Goal: Task Accomplishment & Management: Use online tool/utility

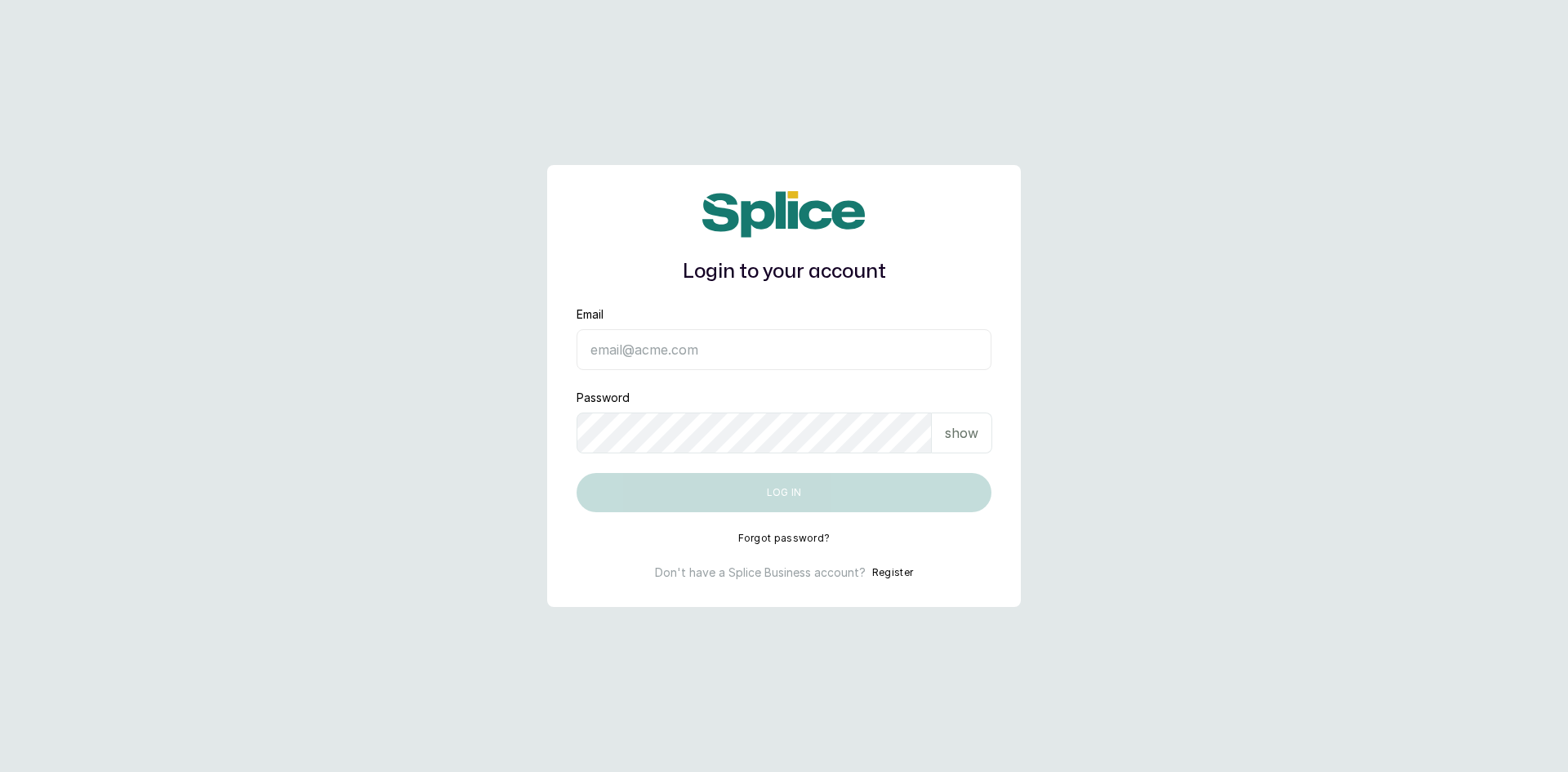
click at [603, 355] on input "Email" at bounding box center [784, 350] width 415 height 41
type input "sandraamanze012@gmail.com"
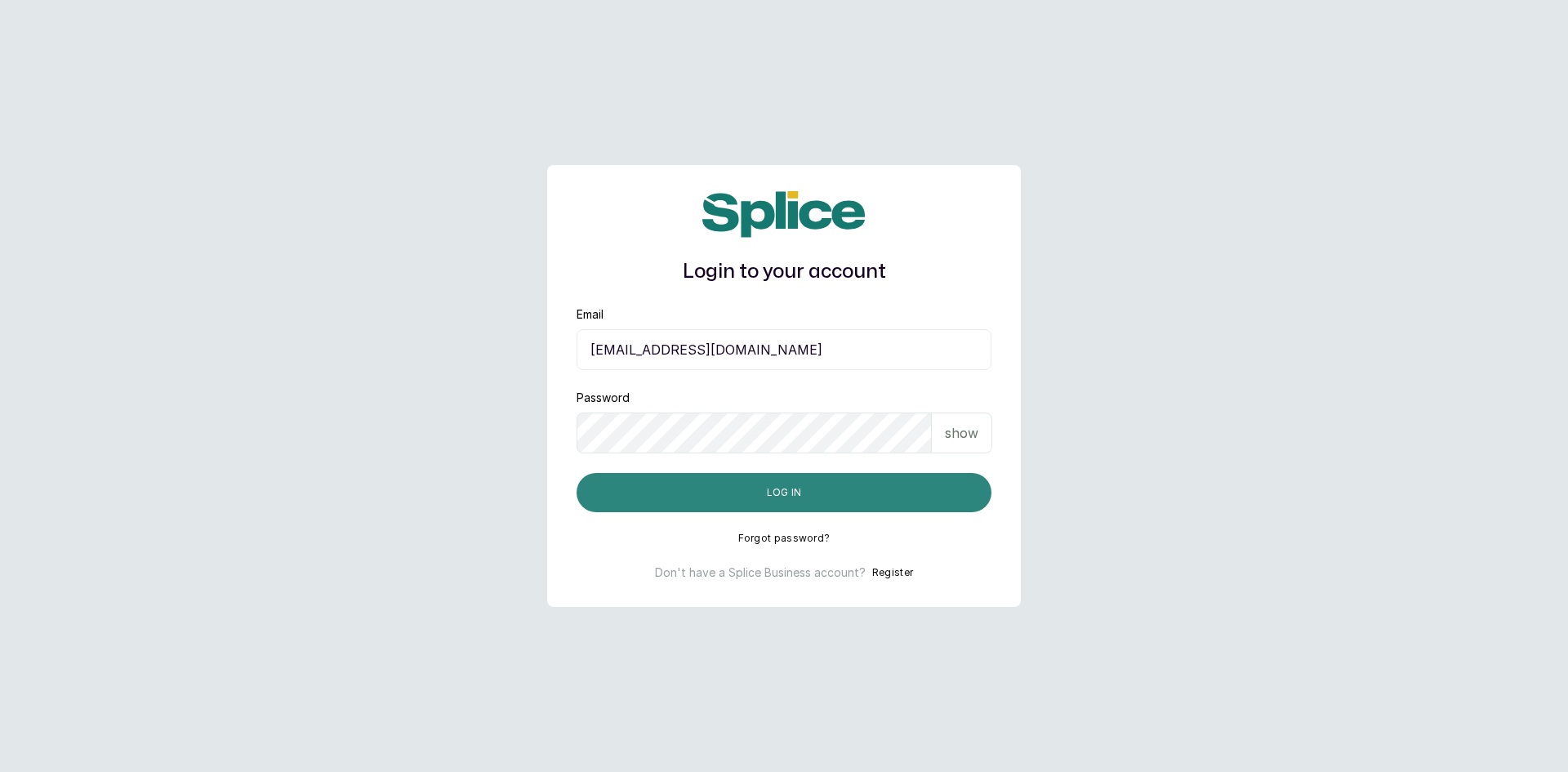
click at [911, 509] on button "Log in" at bounding box center [784, 493] width 415 height 39
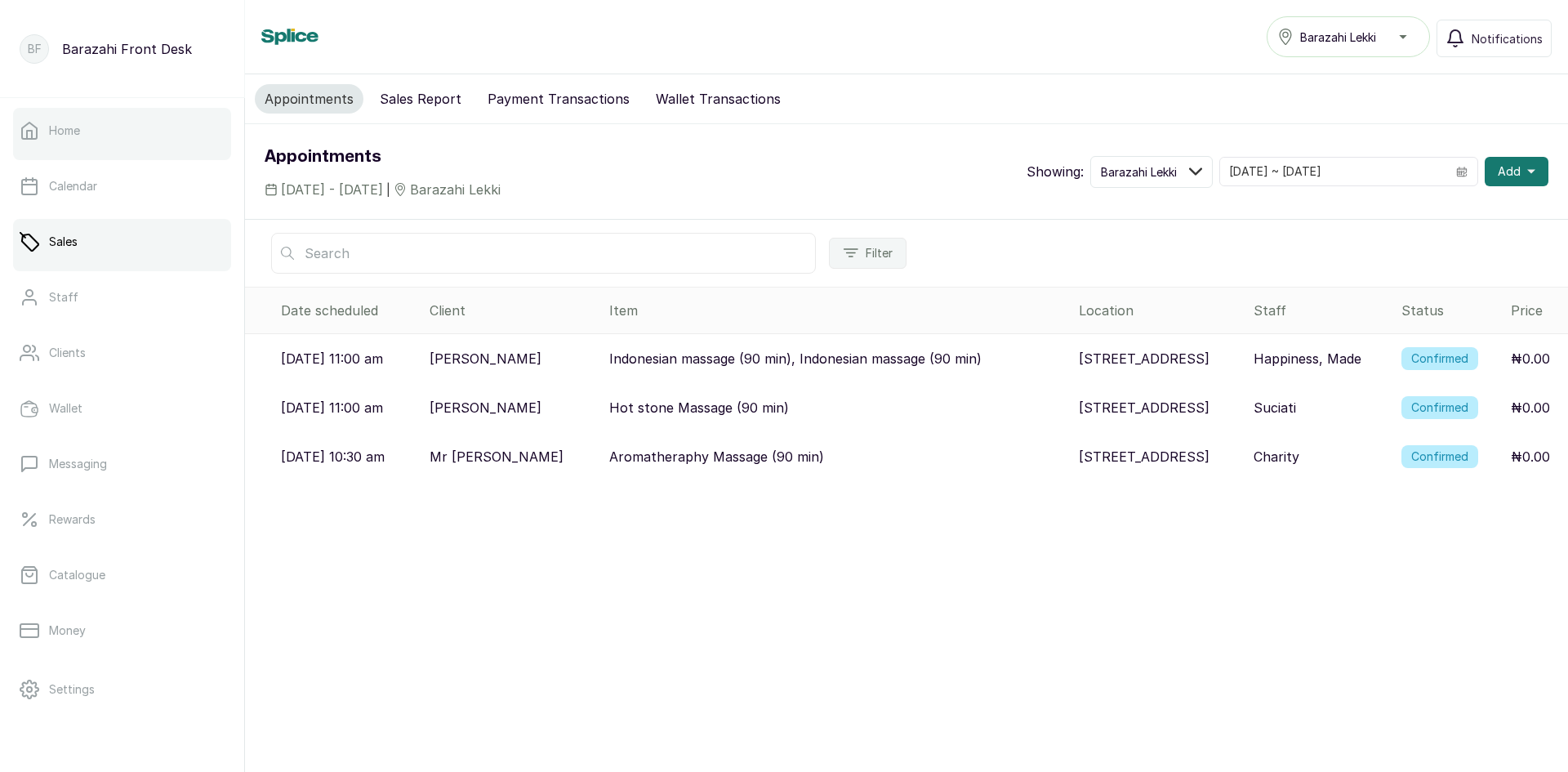
click at [175, 157] on div at bounding box center [122, 157] width 218 height 7
click at [122, 195] on link "Calendar" at bounding box center [122, 186] width 218 height 46
